Goal: Book appointment/travel/reservation: Book appointment/travel/reservation

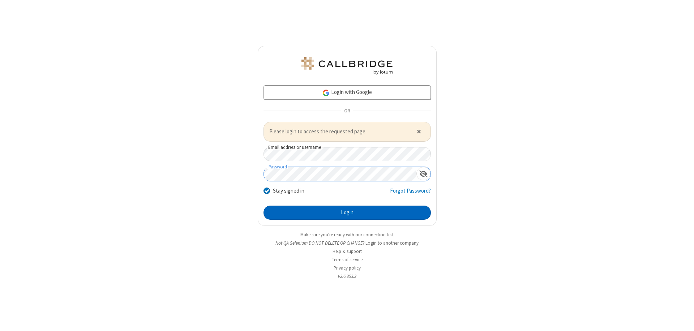
click at [347, 213] on button "Login" at bounding box center [347, 213] width 167 height 14
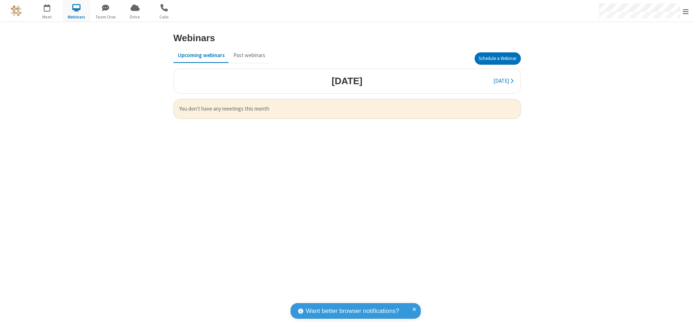
click at [497, 59] on button "Schedule a Webinar" at bounding box center [498, 58] width 46 height 12
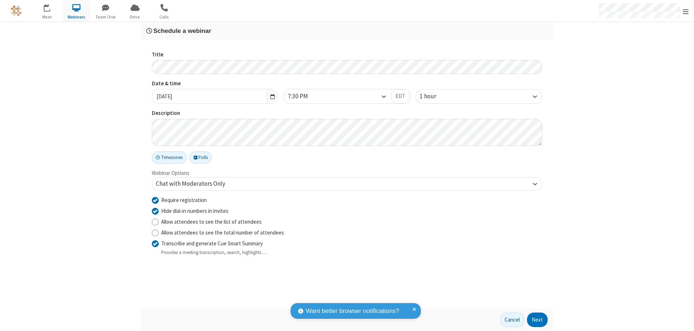
click at [155, 200] on input "Require registration" at bounding box center [155, 200] width 7 height 8
checkbox input "false"
click at [538, 320] on button "Next" at bounding box center [537, 320] width 21 height 14
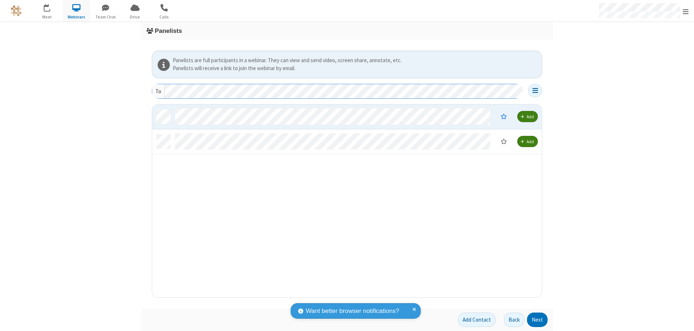
scroll to position [188, 384]
click at [538, 320] on button "Next" at bounding box center [537, 320] width 21 height 14
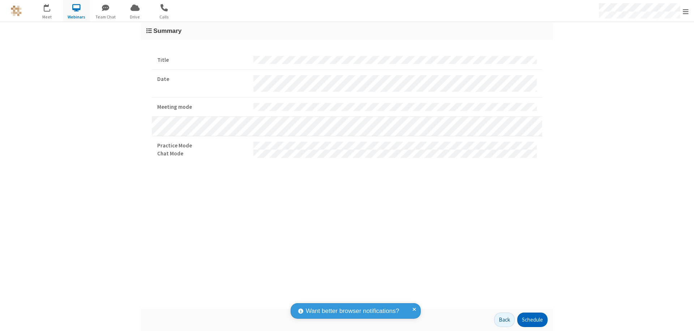
click at [532, 320] on button "Schedule" at bounding box center [532, 320] width 30 height 14
